Goal: Task Accomplishment & Management: Manage account settings

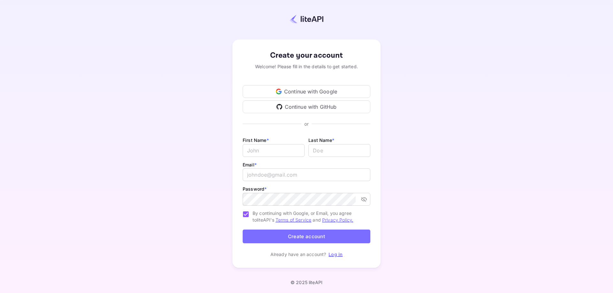
click at [339, 103] on div "Continue with GitHub" at bounding box center [307, 107] width 128 height 13
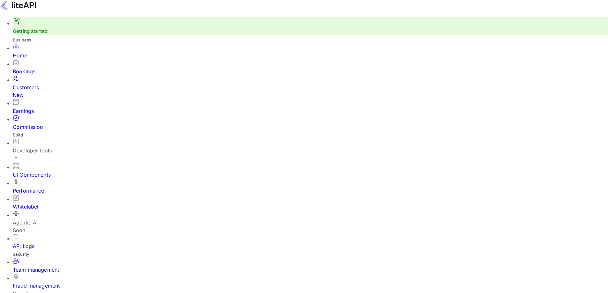
scroll to position [5, 5]
click at [432, 9] on input "Switch to Production mode" at bounding box center [304, 146] width 608 height 293
checkbox input "false"
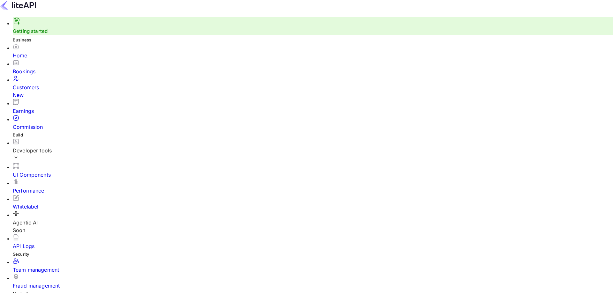
drag, startPoint x: 339, startPoint y: 5, endPoint x: 162, endPoint y: 133, distance: 218.1
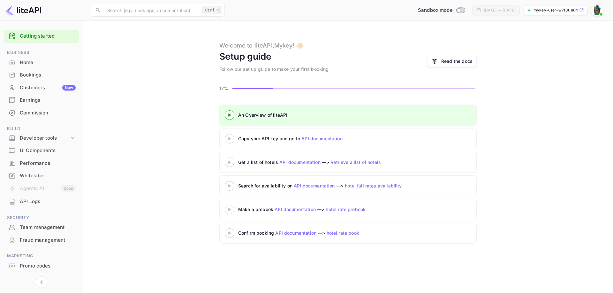
drag, startPoint x: 207, startPoint y: 121, endPoint x: 213, endPoint y: 120, distance: 5.5
click at [212, 121] on div "An Overview of liteAPI Copy your API key and go to API documentation Get a list…" at bounding box center [348, 176] width 514 height 142
click at [237, 115] on icon at bounding box center [229, 115] width 22 height 3
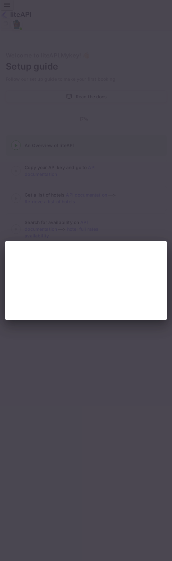
click at [167, 112] on div at bounding box center [86, 280] width 172 height 561
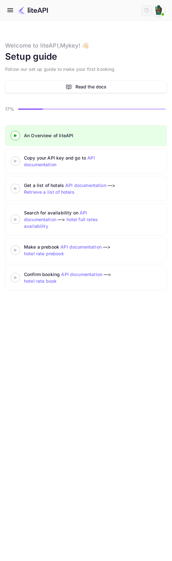
click at [13, 135] on icon at bounding box center [15, 135] width 22 height 3
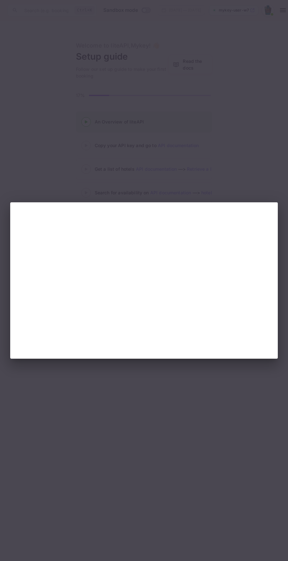
click at [171, 161] on div at bounding box center [144, 280] width 288 height 561
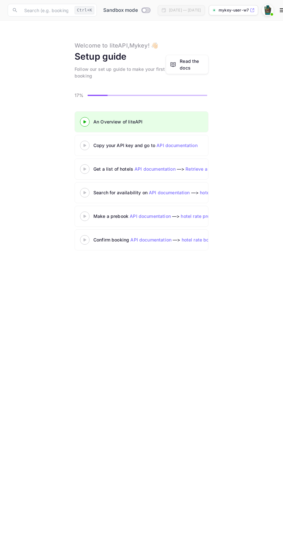
click at [98, 144] on div "Copy your API key and go to API documentation" at bounding box center [173, 145] width 160 height 7
click at [85, 146] on 3 at bounding box center [85, 145] width 3 height 3
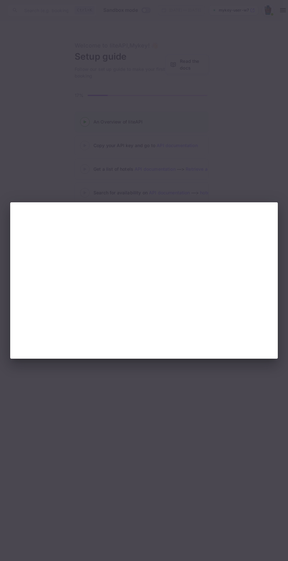
drag, startPoint x: 117, startPoint y: 390, endPoint x: 138, endPoint y: 140, distance: 251.1
click at [117, 390] on div at bounding box center [144, 280] width 288 height 561
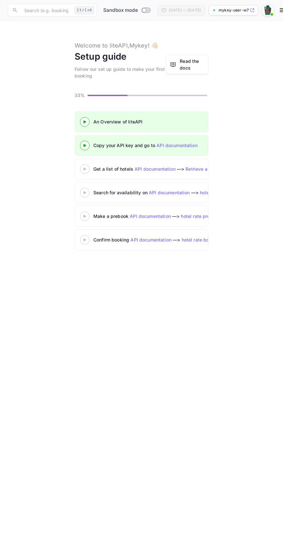
click at [80, 167] on div at bounding box center [85, 169] width 22 height 8
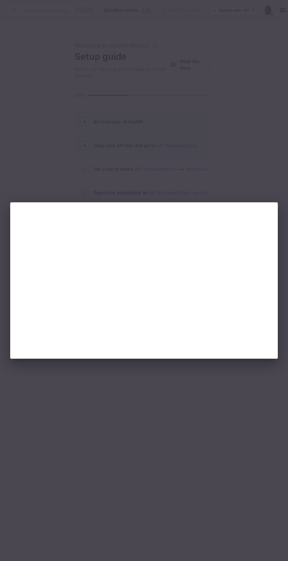
click at [161, 436] on div at bounding box center [144, 280] width 288 height 561
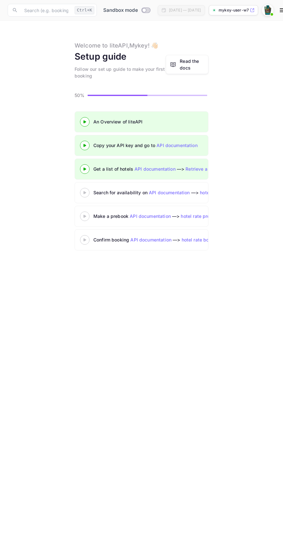
click at [84, 189] on div at bounding box center [85, 193] width 22 height 8
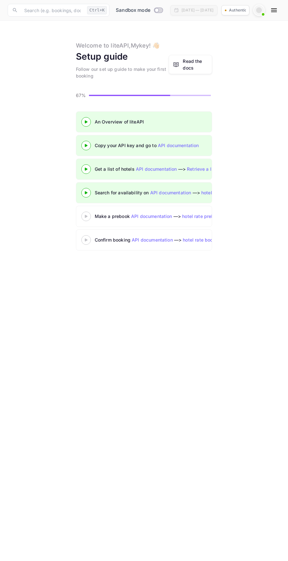
click at [85, 217] on icon at bounding box center [86, 216] width 22 height 3
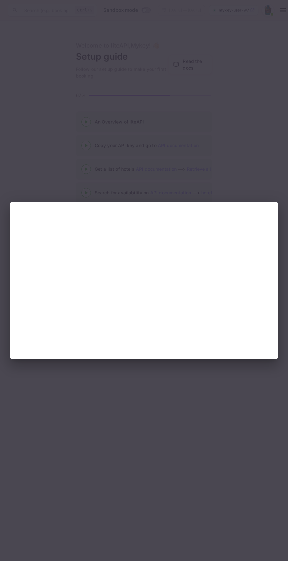
drag, startPoint x: 184, startPoint y: 135, endPoint x: 158, endPoint y: 142, distance: 27.8
click at [183, 134] on div at bounding box center [144, 280] width 288 height 561
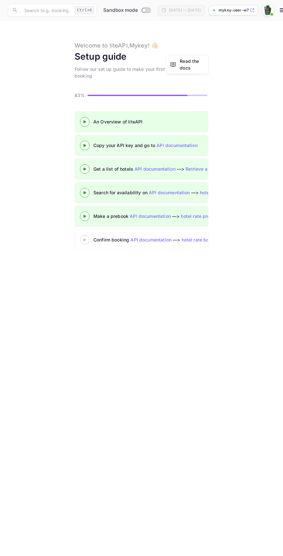
click at [84, 243] on div at bounding box center [85, 240] width 22 height 8
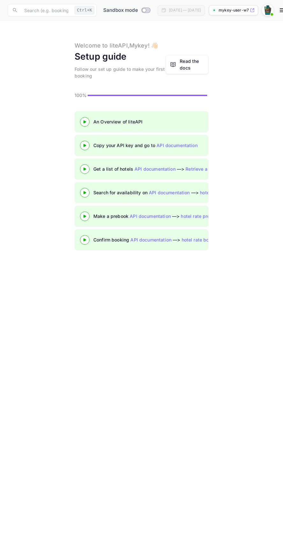
click at [244, 11] on p "mykey-user-w7f3t.nuite..." at bounding box center [234, 10] width 30 height 6
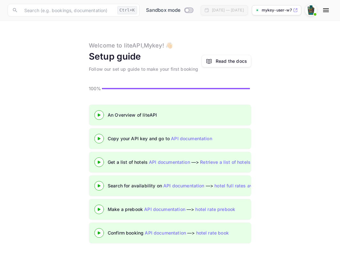
click at [245, 61] on div "Read the docs" at bounding box center [230, 61] width 31 height 7
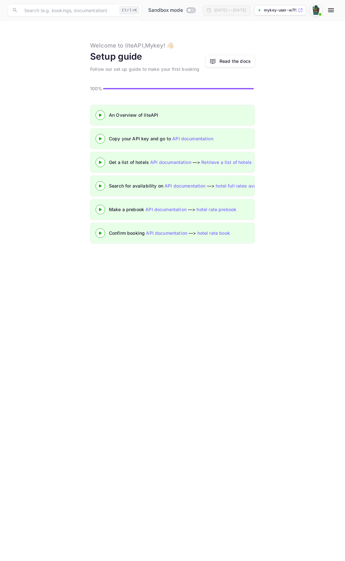
click at [283, 10] on div at bounding box center [315, 9] width 11 height 11
click at [283, 556] on div at bounding box center [172, 566] width 345 height 0
click at [283, 9] on icon "button" at bounding box center [331, 10] width 6 height 4
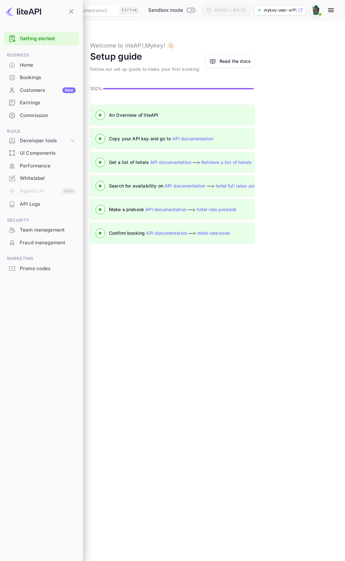
click at [64, 140] on div "Developer tools" at bounding box center [44, 140] width 49 height 7
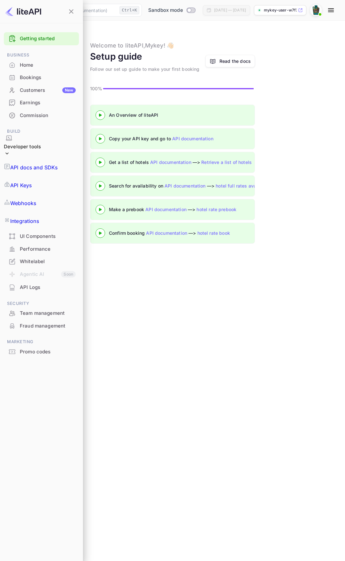
click at [39, 217] on p "Integrations" at bounding box center [24, 221] width 29 height 8
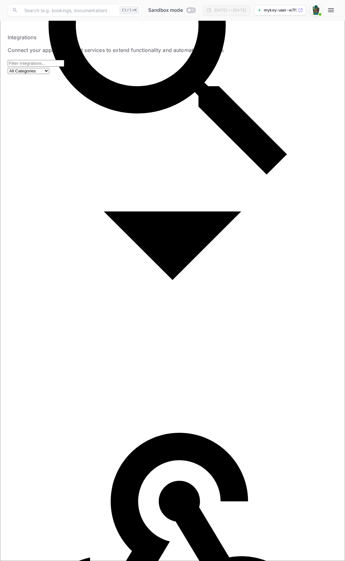
click at [283, 13] on icon "button" at bounding box center [331, 10] width 8 height 8
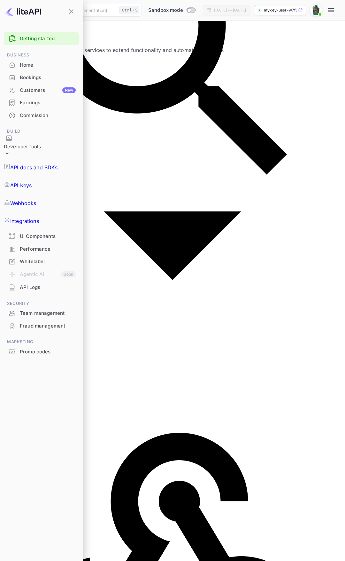
click at [48, 348] on div "Promo codes" at bounding box center [48, 351] width 56 height 7
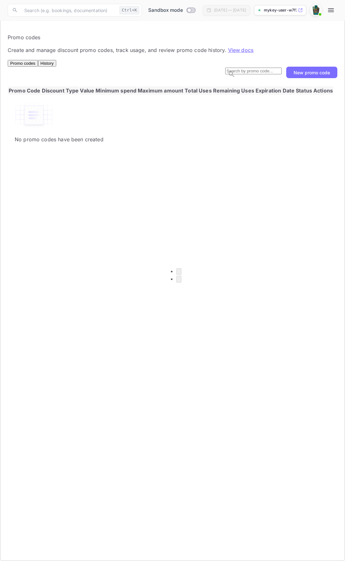
click at [283, 15] on button "button" at bounding box center [330, 10] width 13 height 13
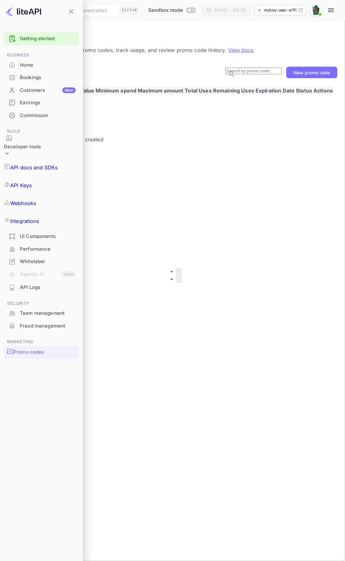
click at [62, 63] on div "Home" at bounding box center [48, 65] width 56 height 7
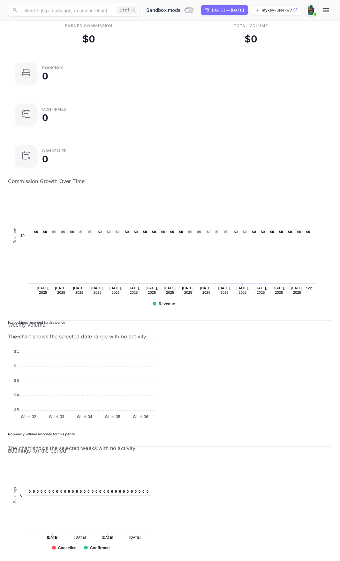
scroll to position [19, 0]
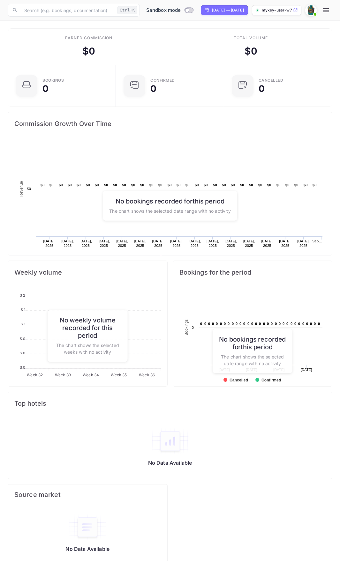
click at [325, 10] on icon "button" at bounding box center [326, 10] width 6 height 4
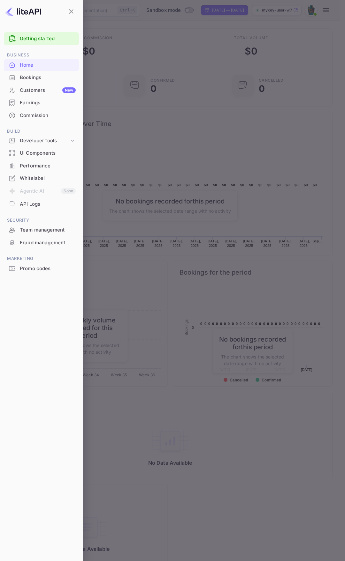
click at [71, 35] on link "Getting started" at bounding box center [48, 38] width 56 height 7
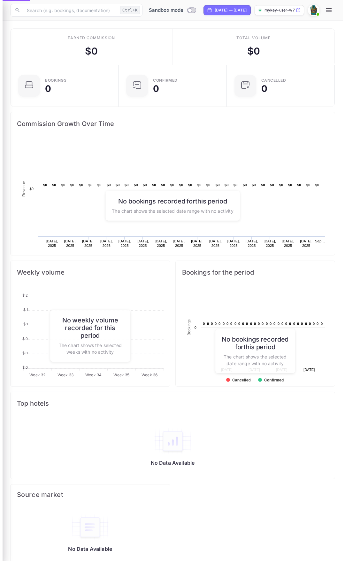
scroll to position [5, 5]
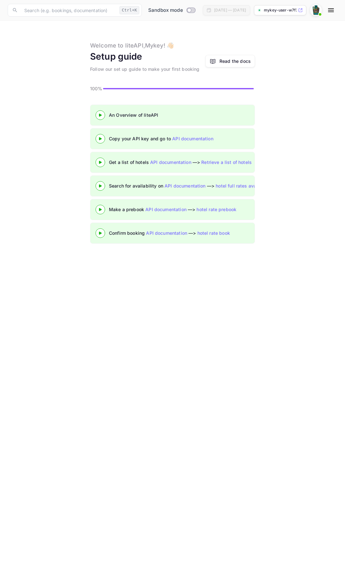
click at [327, 9] on icon "button" at bounding box center [331, 10] width 8 height 8
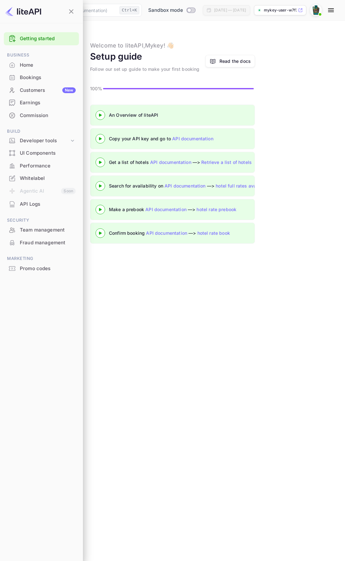
click at [57, 60] on div "Home" at bounding box center [41, 65] width 75 height 12
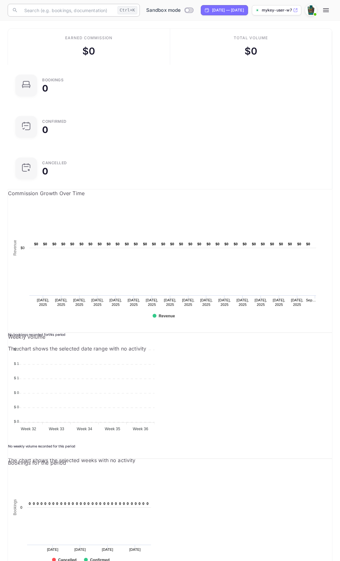
click at [117, 9] on div "Ctrl+K" at bounding box center [127, 10] width 20 height 8
click at [66, 15] on input "text" at bounding box center [67, 10] width 94 height 13
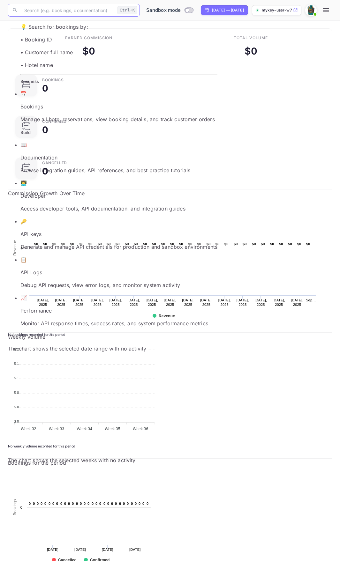
scroll to position [19, 0]
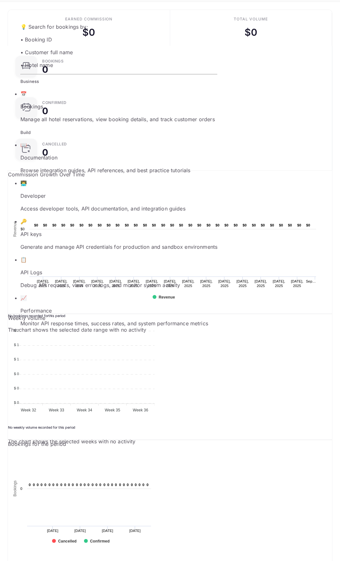
click at [83, 205] on p "Access developer tools, API documentation, and integration guides" at bounding box center [118, 209] width 197 height 8
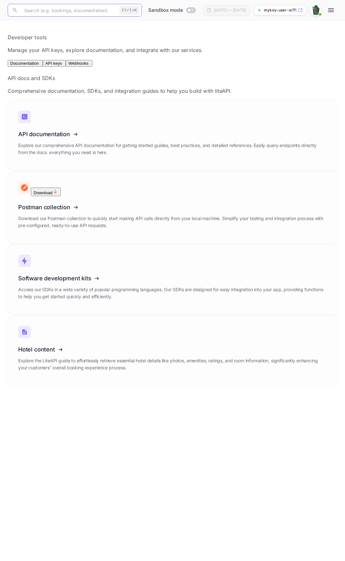
click at [68, 82] on p "API docs and SDKs" at bounding box center [172, 78] width 329 height 8
click at [62, 66] on span "API keys" at bounding box center [53, 63] width 17 height 5
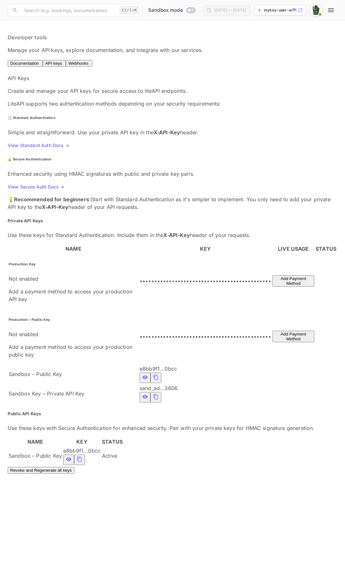
click at [114, 57] on main "Developer tools Manage your API keys, explore documentation, and integrate with…" at bounding box center [172, 291] width 345 height 541
click at [92, 60] on button "Webhooks" at bounding box center [79, 63] width 26 height 7
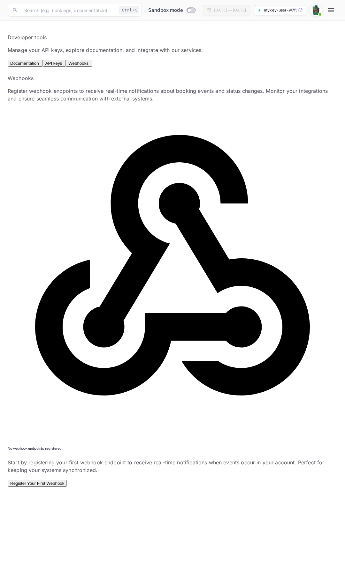
click at [67, 480] on button "Register Your First Webhook" at bounding box center [37, 483] width 59 height 7
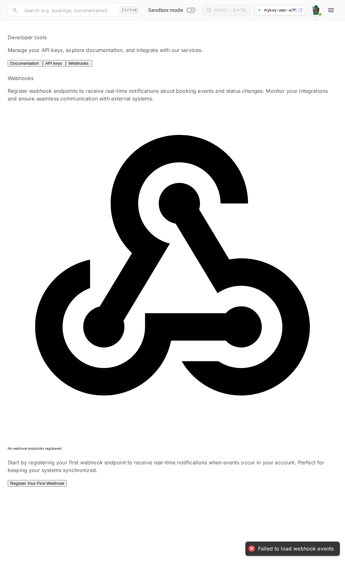
click at [39, 66] on span "Documentation" at bounding box center [24, 63] width 29 height 5
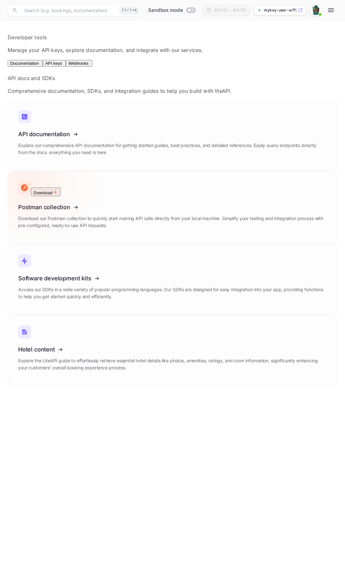
drag, startPoint x: 230, startPoint y: 137, endPoint x: 250, endPoint y: 147, distance: 22.8
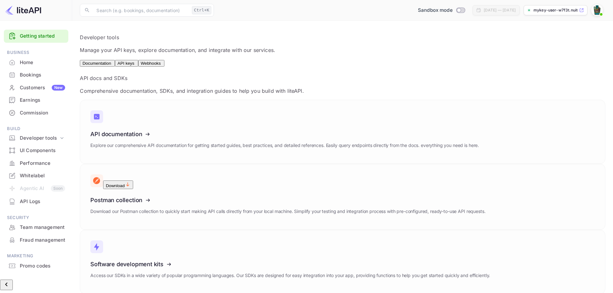
click at [41, 202] on div "API Logs" at bounding box center [42, 201] width 45 height 7
click at [59, 136] on div "Developer tools" at bounding box center [39, 138] width 39 height 7
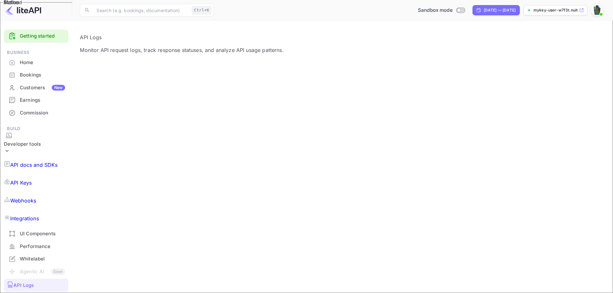
click at [41, 141] on div "Developer tools" at bounding box center [22, 144] width 37 height 7
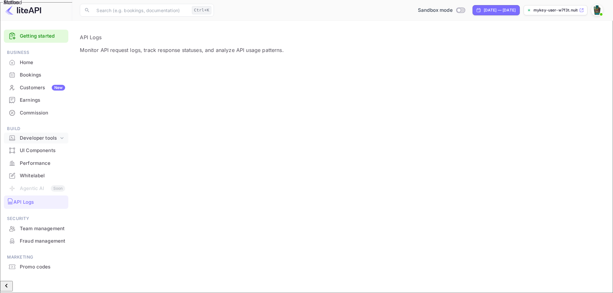
click at [45, 143] on div "Developer tools" at bounding box center [36, 138] width 64 height 11
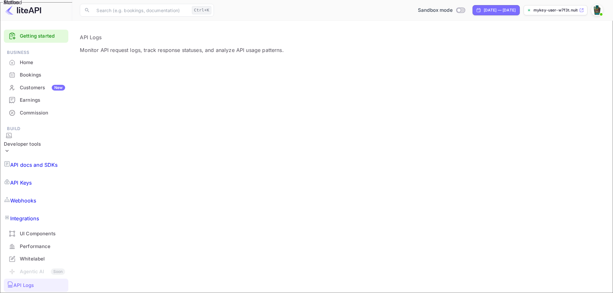
click at [6, 141] on div "Developer tools" at bounding box center [22, 144] width 37 height 24
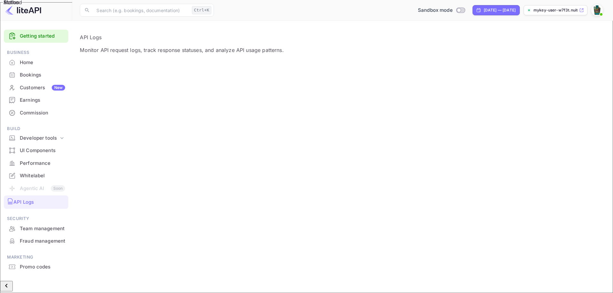
click at [14, 126] on span "Build" at bounding box center [36, 128] width 64 height 7
click at [55, 149] on div "UI Components" at bounding box center [42, 150] width 45 height 7
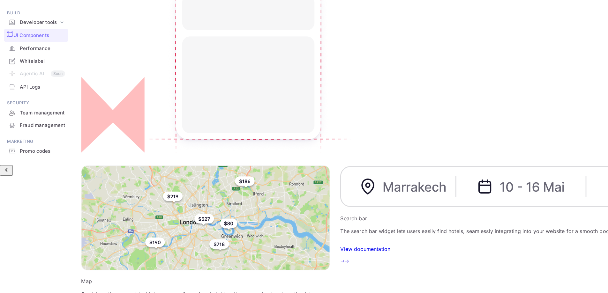
scroll to position [137, 0]
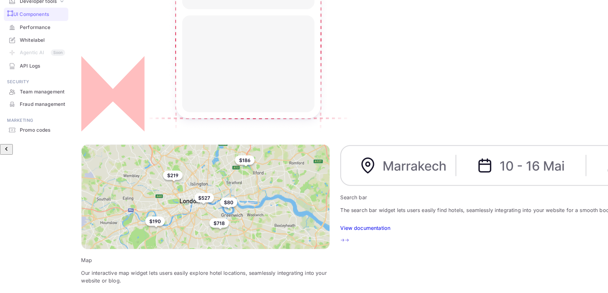
click at [50, 31] on div "Performance" at bounding box center [42, 27] width 45 height 7
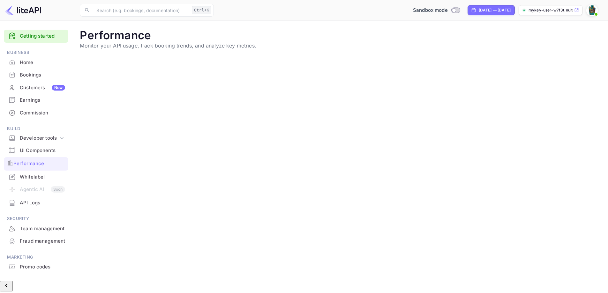
drag, startPoint x: 40, startPoint y: 175, endPoint x: 27, endPoint y: 182, distance: 14.1
click at [27, 183] on li "Agentic AI Soon" at bounding box center [36, 189] width 64 height 13
click at [32, 176] on div "Whitelabel" at bounding box center [42, 177] width 45 height 7
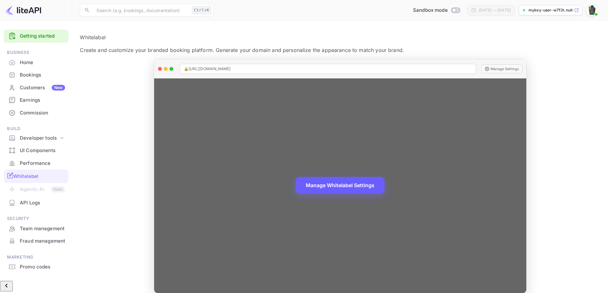
click at [344, 192] on button "Manage Whitelabel Settings" at bounding box center [339, 185] width 89 height 17
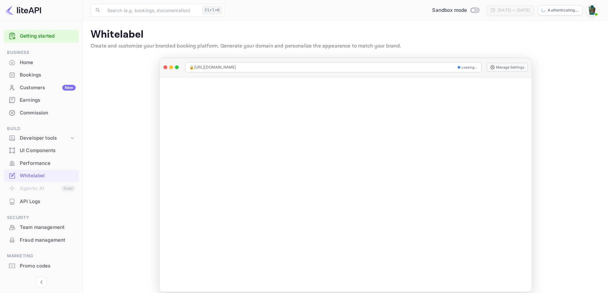
click at [41, 203] on div "API Logs" at bounding box center [48, 201] width 56 height 7
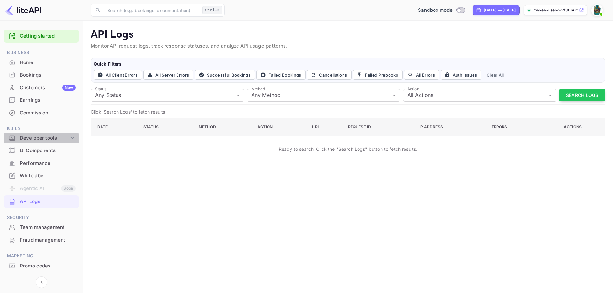
click at [61, 138] on div "Developer tools" at bounding box center [44, 138] width 49 height 7
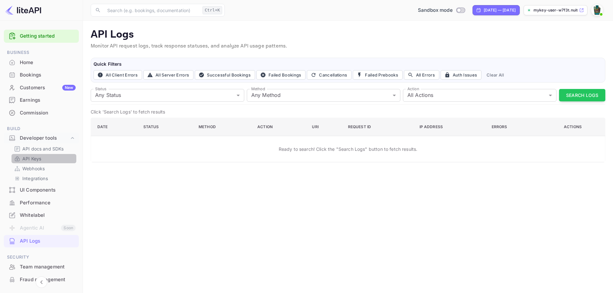
click at [49, 157] on link "API Keys" at bounding box center [44, 158] width 60 height 7
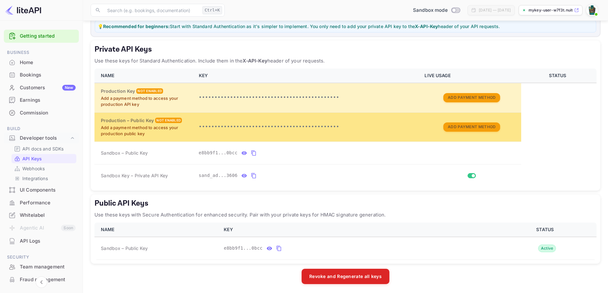
scroll to position [90, 0]
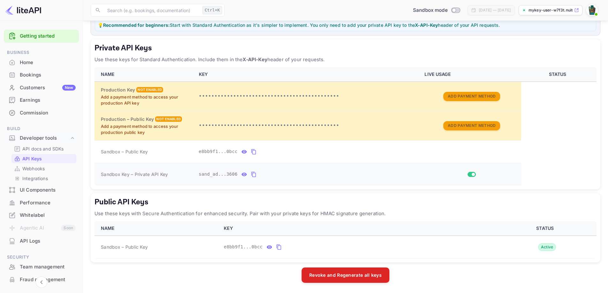
click at [471, 176] on input "Switch" at bounding box center [472, 175] width 11 height 4
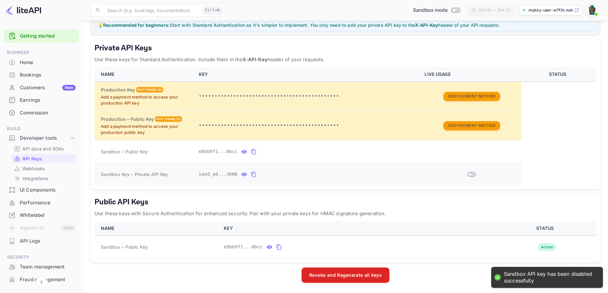
click at [471, 176] on input "Switch" at bounding box center [469, 175] width 11 height 4
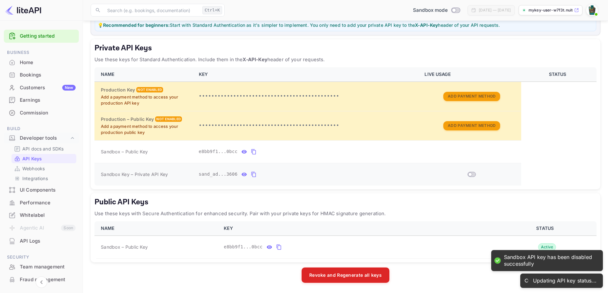
checkbox input "true"
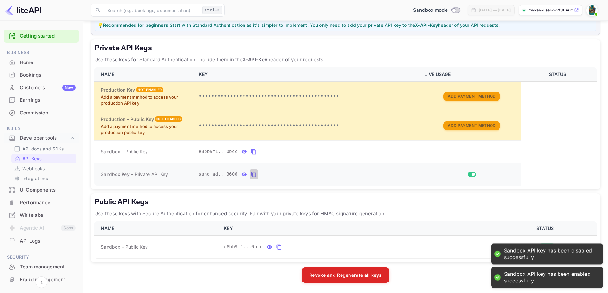
click at [253, 175] on icon "private api keys table" at bounding box center [254, 175] width 6 height 8
